Goal: Task Accomplishment & Management: Use online tool/utility

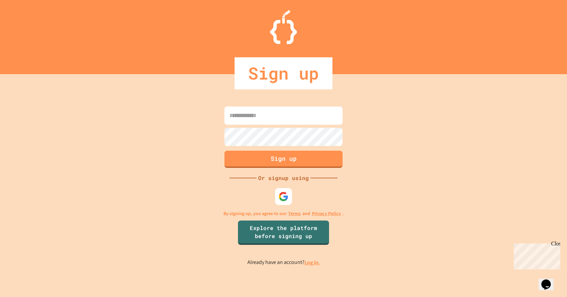
click at [308, 266] on link "Log in." at bounding box center [312, 262] width 16 height 7
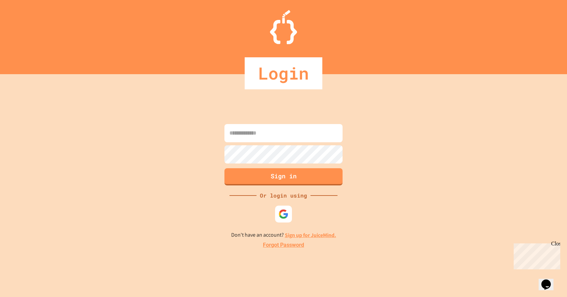
click at [270, 139] on input at bounding box center [283, 133] width 118 height 18
type input "**********"
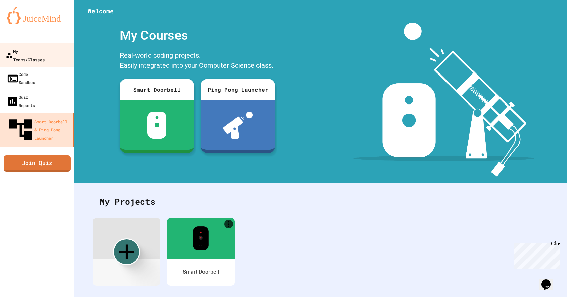
click at [46, 56] on link "My Teams/Classes" at bounding box center [37, 56] width 77 height 24
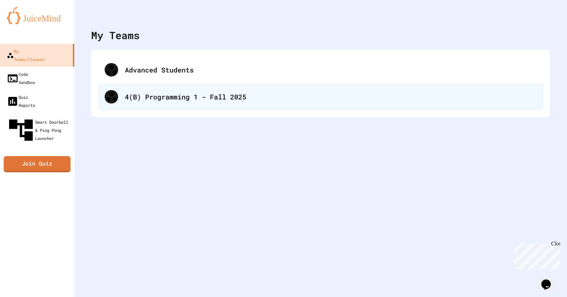
click at [159, 105] on div "4(B) Programming 1 - Fall 2025" at bounding box center [320, 96] width 445 height 27
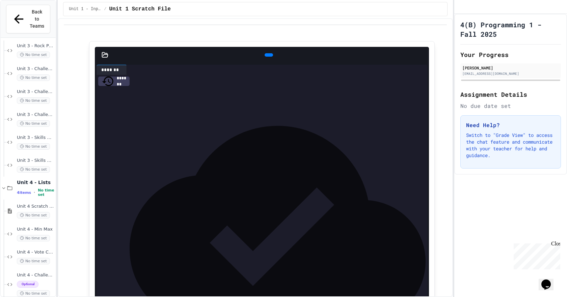
scroll to position [584, 0]
click at [30, 143] on span "No time set" at bounding box center [33, 146] width 33 height 6
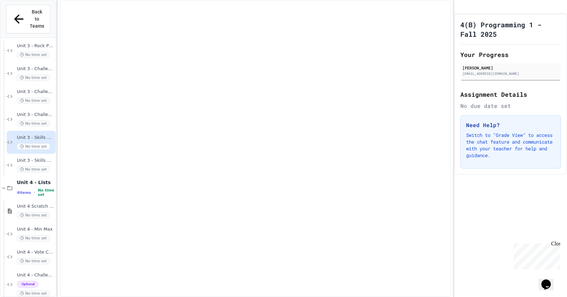
scroll to position [566, 0]
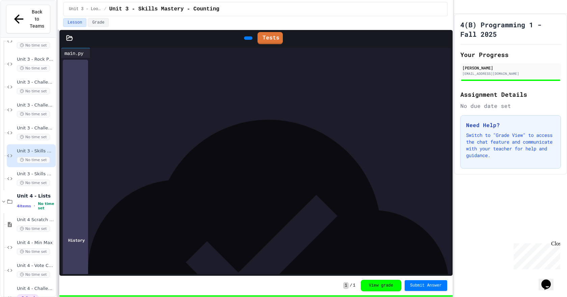
click at [45, 152] on div "**********" at bounding box center [283, 148] width 567 height 297
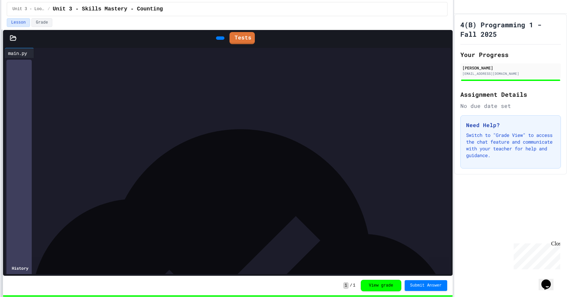
click at [0, 139] on div "**********" at bounding box center [283, 148] width 567 height 297
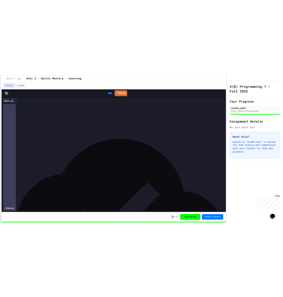
scroll to position [0, 0]
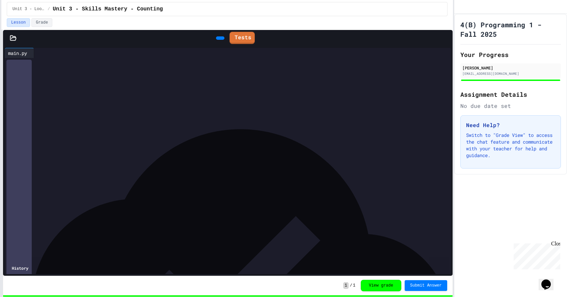
click at [219, 38] on icon at bounding box center [219, 38] width 0 height 0
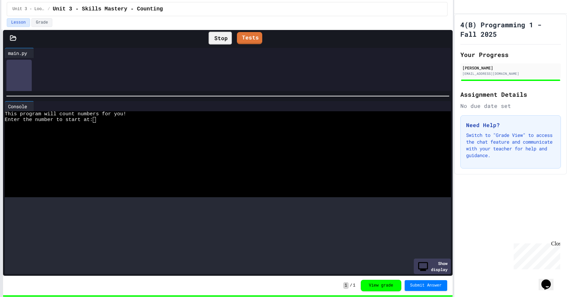
click at [178, 93] on div at bounding box center [228, 96] width 450 height 7
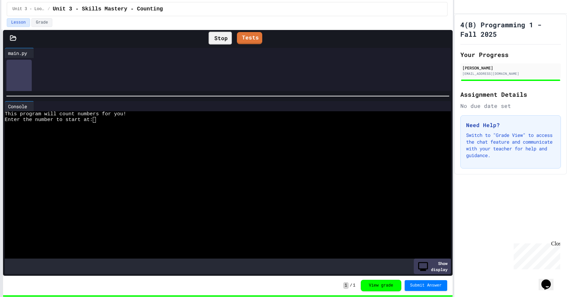
click at [118, 136] on div at bounding box center [222, 137] width 434 height 6
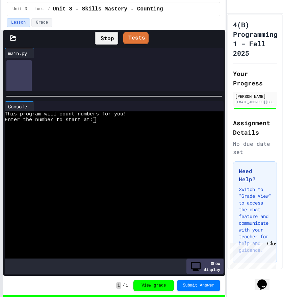
click at [0, 143] on html "**********" at bounding box center [141, 148] width 283 height 297
click at [0, 186] on html "**********" at bounding box center [141, 148] width 283 height 297
click at [1, 187] on div at bounding box center [0, 148] width 1 height 297
click at [0, 131] on html "**********" at bounding box center [141, 148] width 283 height 297
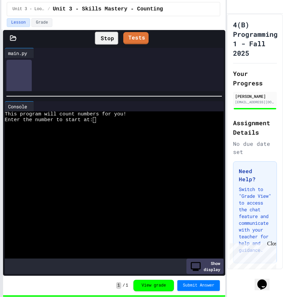
click at [137, 152] on div at bounding box center [108, 155] width 207 height 6
click at [250, 99] on div "[PERSON_NAME]" at bounding box center [255, 96] width 40 height 6
click at [248, 105] on div "[PERSON_NAME] [EMAIL_ADDRESS][DOMAIN_NAME]" at bounding box center [255, 98] width 40 height 11
click at [232, 7] on icon "My Account" at bounding box center [232, 7] width 0 height 0
drag, startPoint x: 181, startPoint y: 37, endPoint x: 248, endPoint y: 45, distance: 67.6
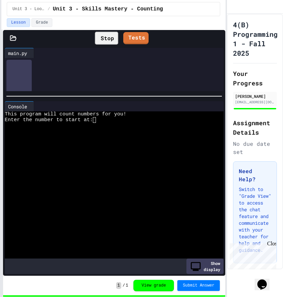
click at [264, 297] on div at bounding box center [141, 297] width 283 height 0
click at [123, 121] on div "Enter the number to start at:" at bounding box center [108, 120] width 207 height 6
click at [212, 147] on div at bounding box center [114, 185] width 219 height 149
click at [113, 137] on div at bounding box center [108, 137] width 207 height 6
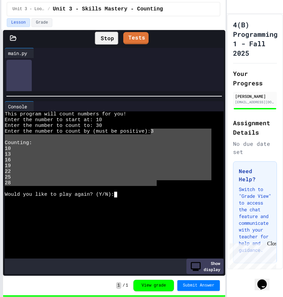
drag, startPoint x: 151, startPoint y: 130, endPoint x: 156, endPoint y: 180, distance: 50.8
click at [156, 180] on div "28" at bounding box center [108, 183] width 207 height 6
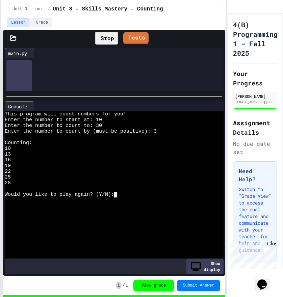
click at [136, 207] on div at bounding box center [108, 206] width 207 height 6
click at [97, 203] on div at bounding box center [108, 206] width 207 height 6
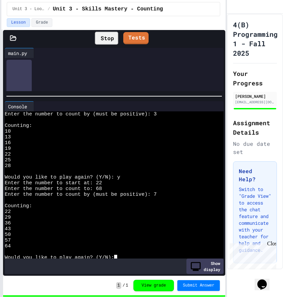
scroll to position [17, 0]
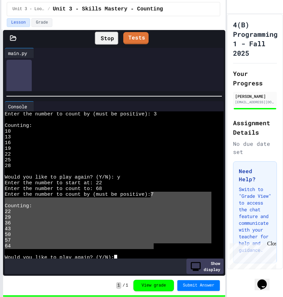
drag, startPoint x: 152, startPoint y: 192, endPoint x: 152, endPoint y: 247, distance: 55.0
click at [141, 243] on div "64" at bounding box center [108, 246] width 207 height 6
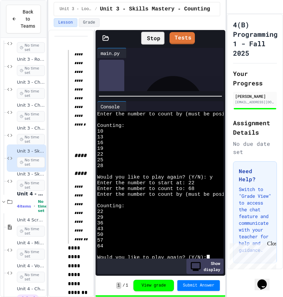
click at [51, 108] on div "**********" at bounding box center [141, 148] width 283 height 297
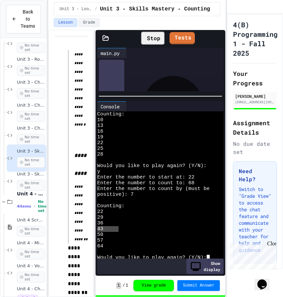
scroll to position [593, 0]
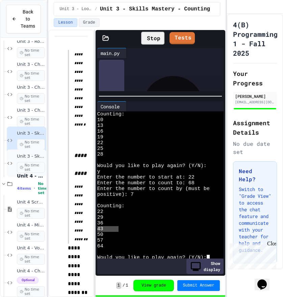
click at [28, 154] on div "Unit 3 - Skills mastery - Guess the Word No time set" at bounding box center [31, 163] width 28 height 19
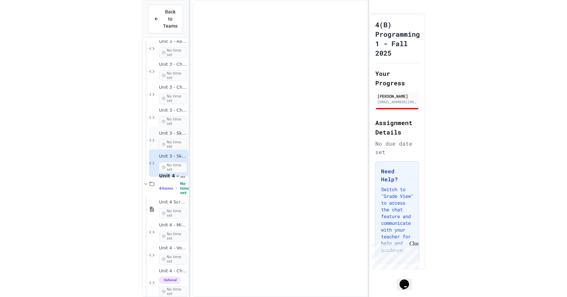
scroll to position [566, 0]
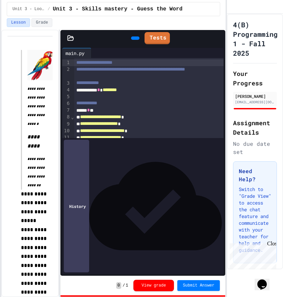
click at [0, 148] on html "**********" at bounding box center [141, 148] width 283 height 297
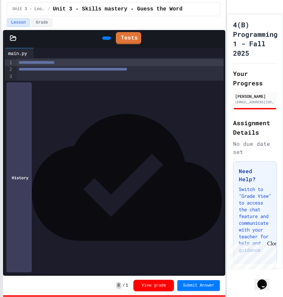
click at [0, 158] on html "**********" at bounding box center [141, 148] width 283 height 297
click at [103, 40] on div at bounding box center [106, 37] width 8 height 3
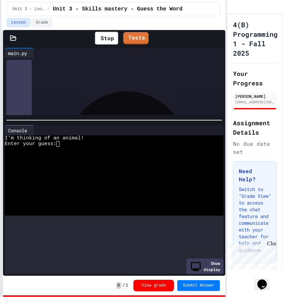
click at [76, 117] on div at bounding box center [114, 120] width 222 height 7
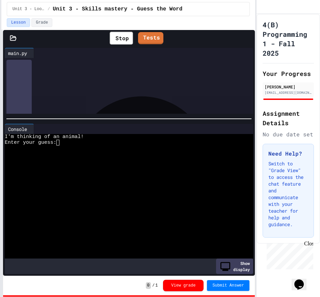
click at [92, 209] on div at bounding box center [123, 212] width 237 height 6
click at [81, 147] on div at bounding box center [123, 148] width 237 height 6
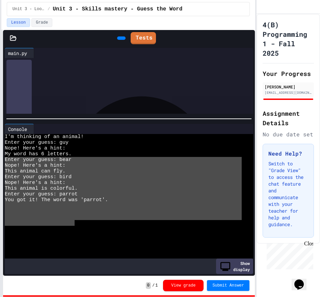
click at [8, 135] on div "I'm thinking of an animal! Enter your guess: guy Nope! Here's a hint: My word h…" at bounding box center [123, 197] width 237 height 126
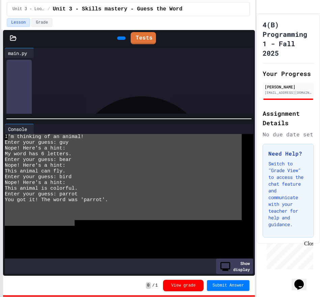
click at [155, 209] on div at bounding box center [123, 212] width 237 height 6
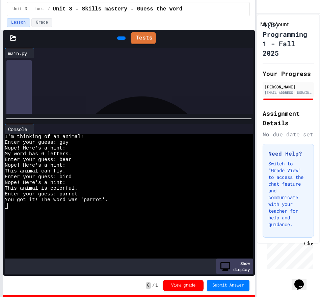
click at [262, 7] on icon "My Account" at bounding box center [262, 7] width 0 height 0
drag, startPoint x: 207, startPoint y: 28, endPoint x: 223, endPoint y: 36, distance: 17.8
drag, startPoint x: 217, startPoint y: 34, endPoint x: 214, endPoint y: 32, distance: 3.9
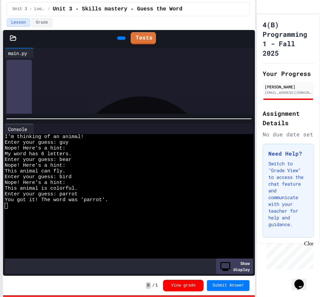
drag, startPoint x: 213, startPoint y: 32, endPoint x: 231, endPoint y: 36, distance: 18.0
drag, startPoint x: 210, startPoint y: 32, endPoint x: 259, endPoint y: 41, distance: 49.1
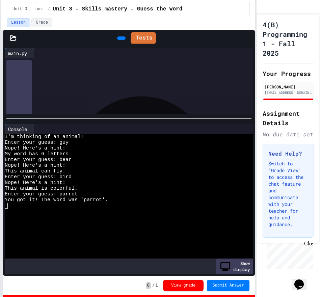
click at [222, 297] on div at bounding box center [160, 297] width 320 height 0
drag, startPoint x: 165, startPoint y: 143, endPoint x: 162, endPoint y: 152, distance: 9.7
click at [165, 144] on div "I'm thinking of an animal! Enter your guess: guy Nope! Here's a hint: My word h…" at bounding box center [123, 197] width 237 height 126
click at [120, 38] on icon at bounding box center [120, 38] width 0 height 0
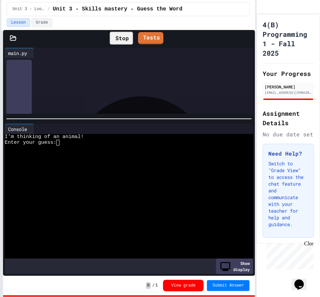
click at [127, 165] on div at bounding box center [123, 166] width 237 height 6
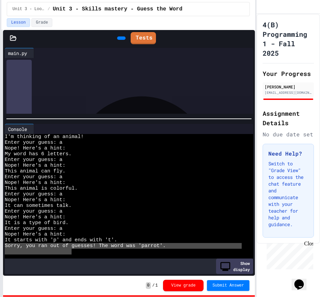
drag, startPoint x: 71, startPoint y: 251, endPoint x: -2, endPoint y: 243, distance: 73.6
click at [0, 243] on html "**********" at bounding box center [160, 148] width 320 height 297
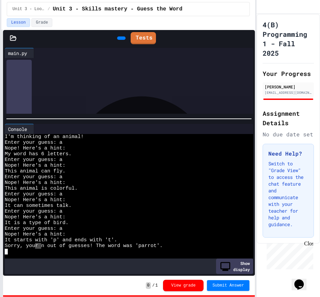
click at [143, 226] on div "Enter your guess: a" at bounding box center [123, 229] width 237 height 6
